Goal: Information Seeking & Learning: Learn about a topic

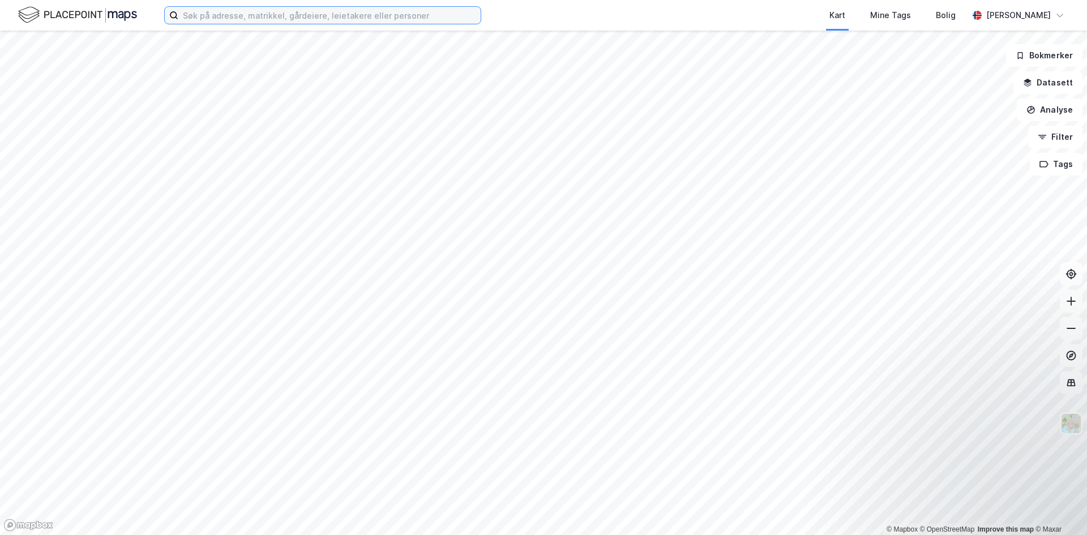
click at [271, 12] on input at bounding box center [329, 15] width 302 height 17
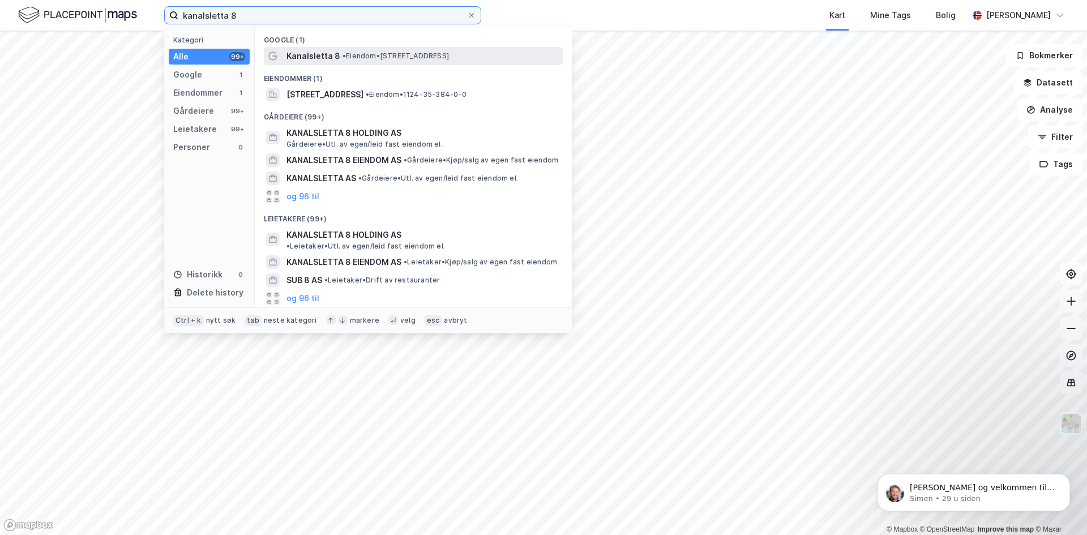
type input "kanalsletta 8"
click at [318, 59] on span "Kanalsletta 8" at bounding box center [313, 56] width 54 height 14
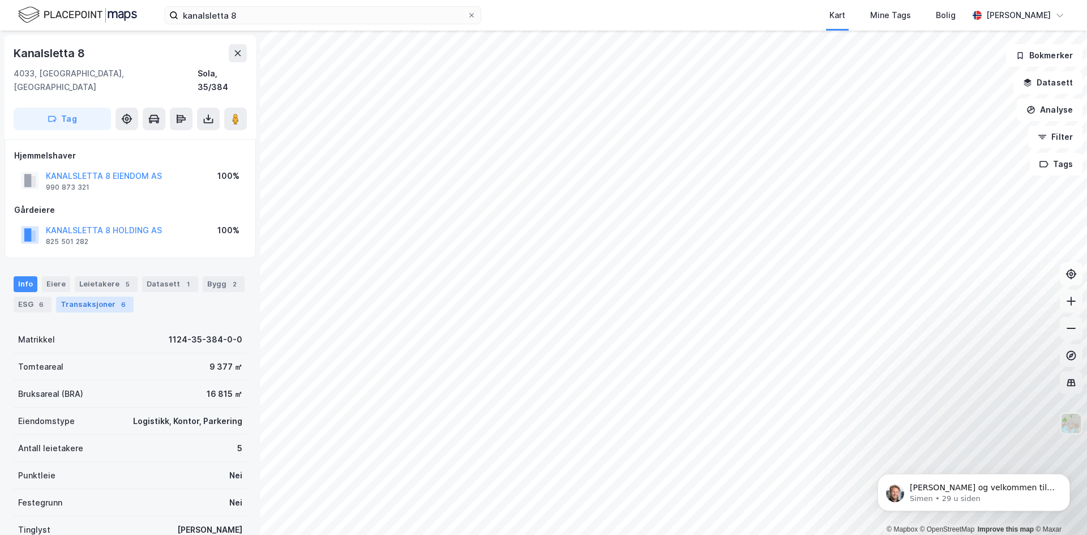
click at [107, 297] on div "Transaksjoner 6" at bounding box center [95, 305] width 78 height 16
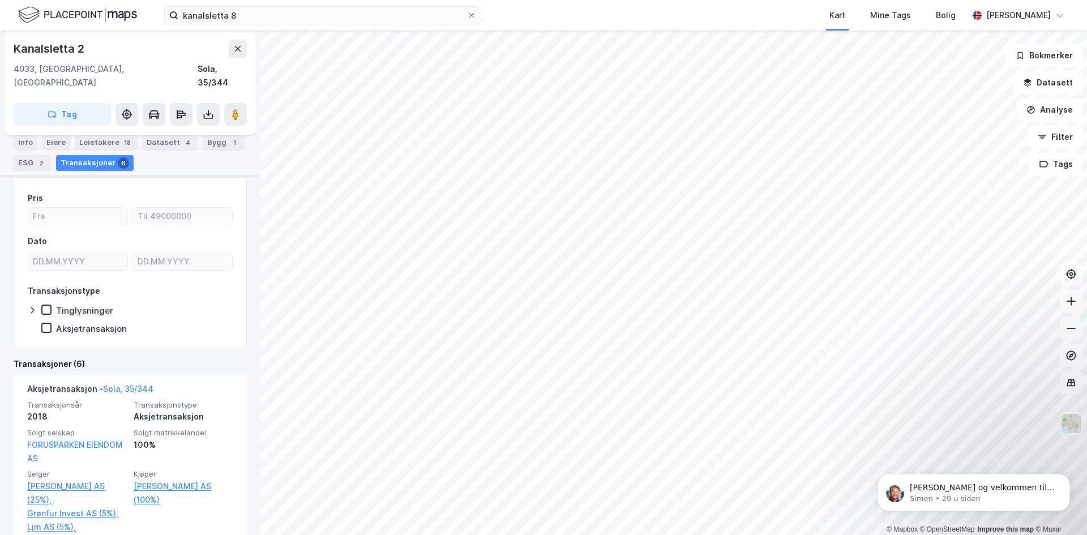
scroll to position [226, 0]
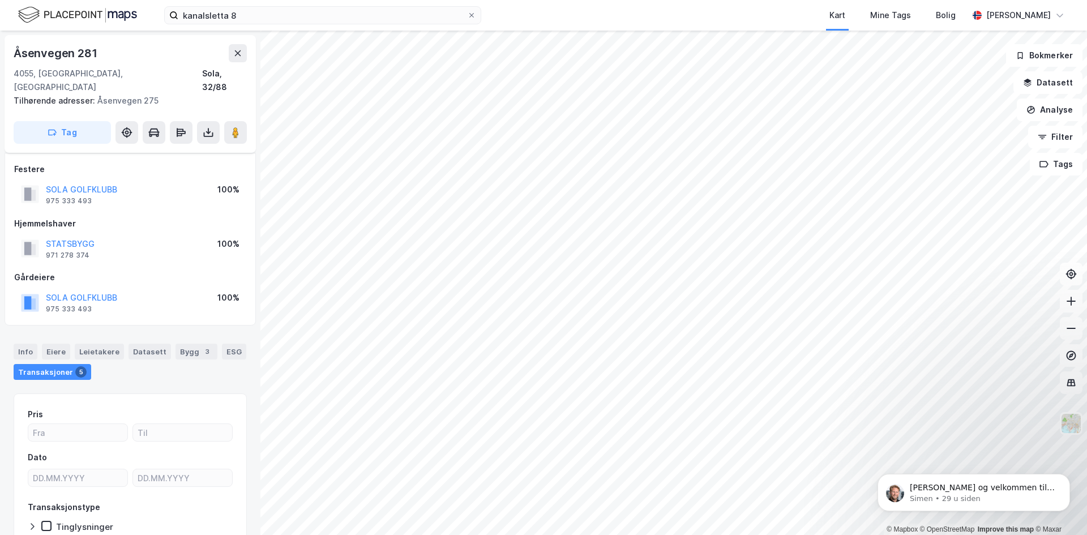
scroll to position [57, 0]
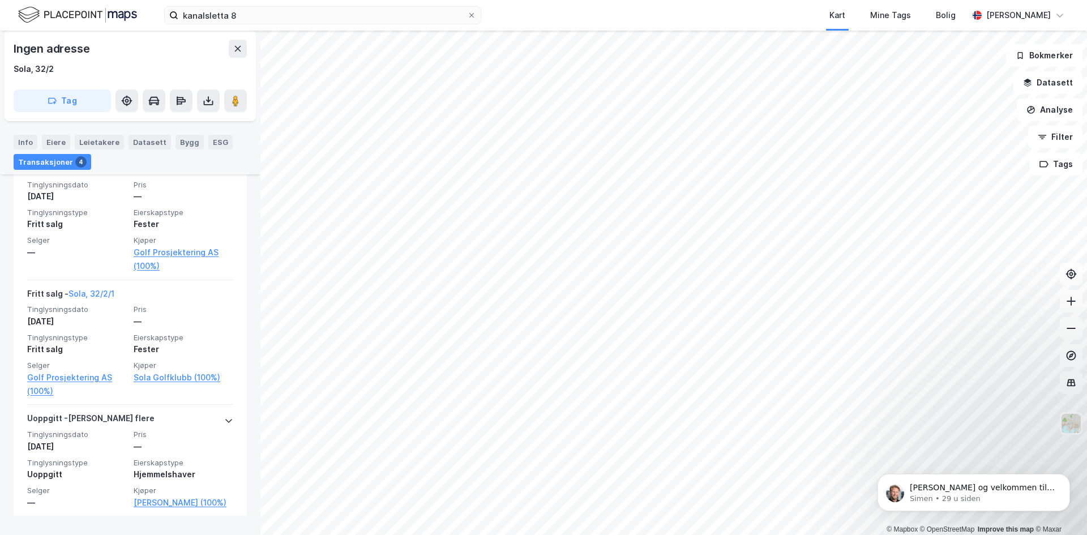
scroll to position [417, 0]
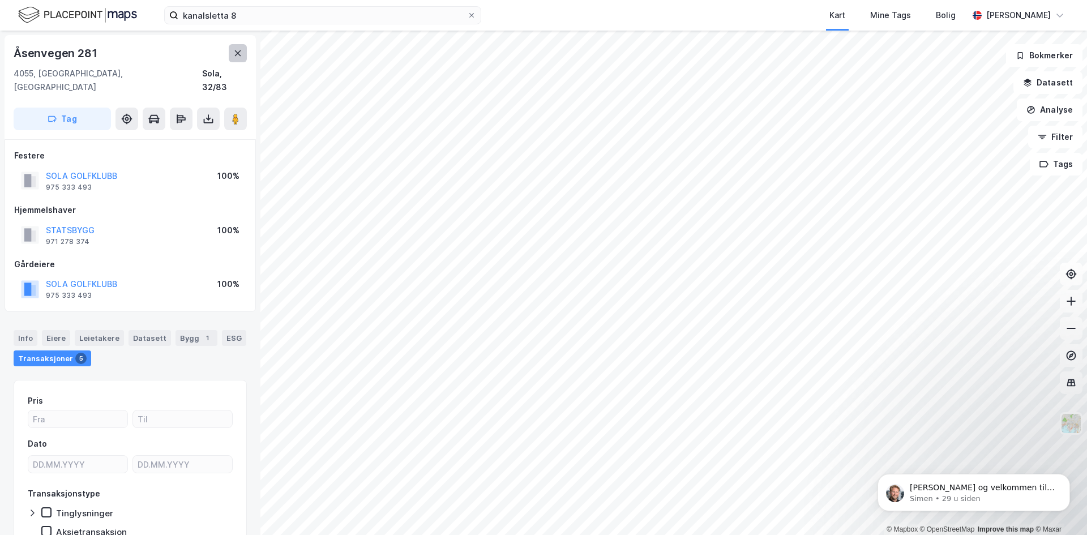
click at [241, 49] on icon at bounding box center [237, 53] width 9 height 9
